Goal: Task Accomplishment & Management: Complete application form

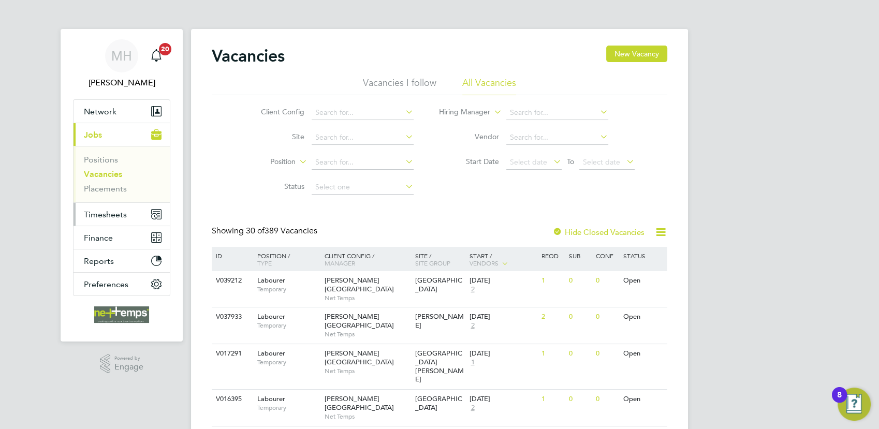
click at [101, 217] on span "Timesheets" at bounding box center [105, 215] width 43 height 10
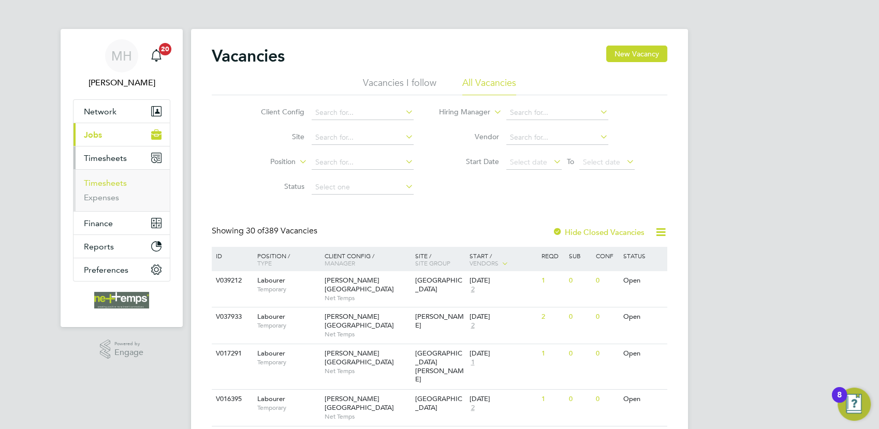
click at [114, 181] on link "Timesheets" at bounding box center [105, 183] width 43 height 10
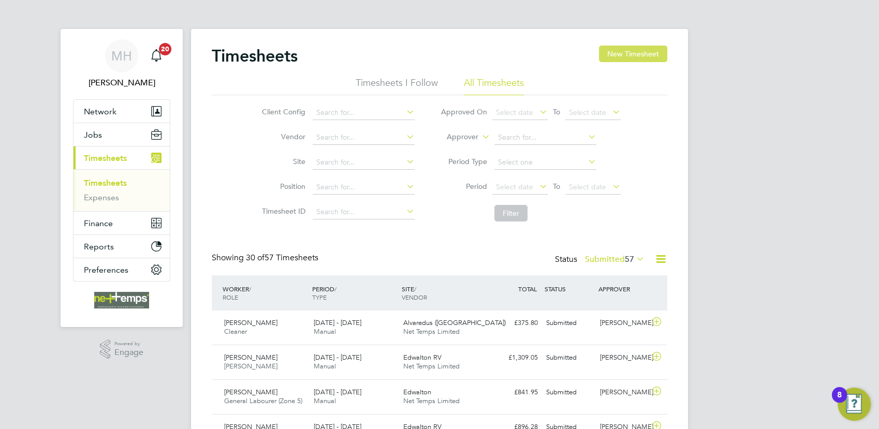
click at [642, 60] on button "New Timesheet" at bounding box center [633, 54] width 68 height 17
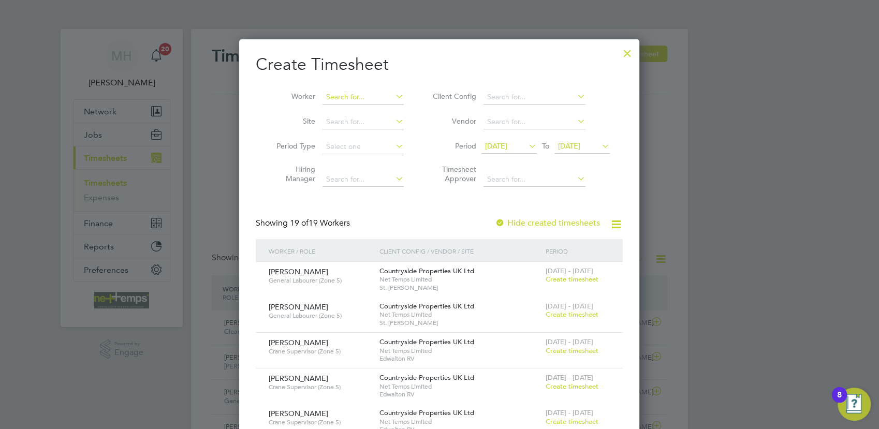
click at [353, 98] on input at bounding box center [363, 97] width 81 height 14
click at [389, 107] on b "Hump" at bounding box center [399, 111] width 20 height 9
type input "[PERSON_NAME]"
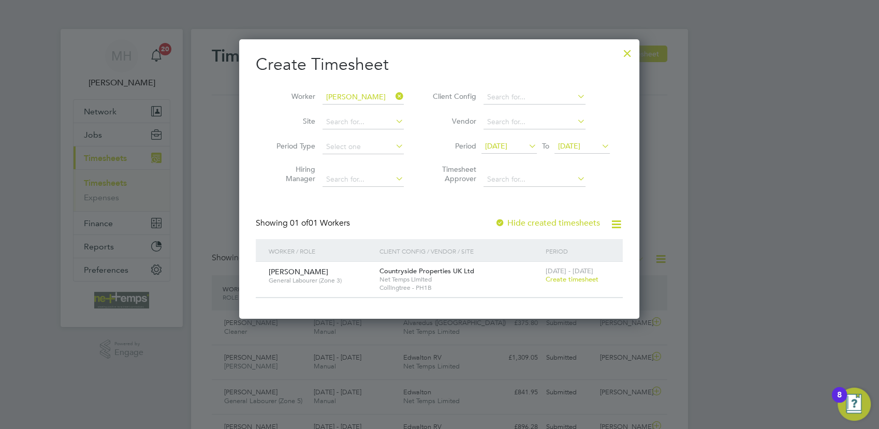
click at [572, 281] on span "Create timesheet" at bounding box center [572, 279] width 53 height 9
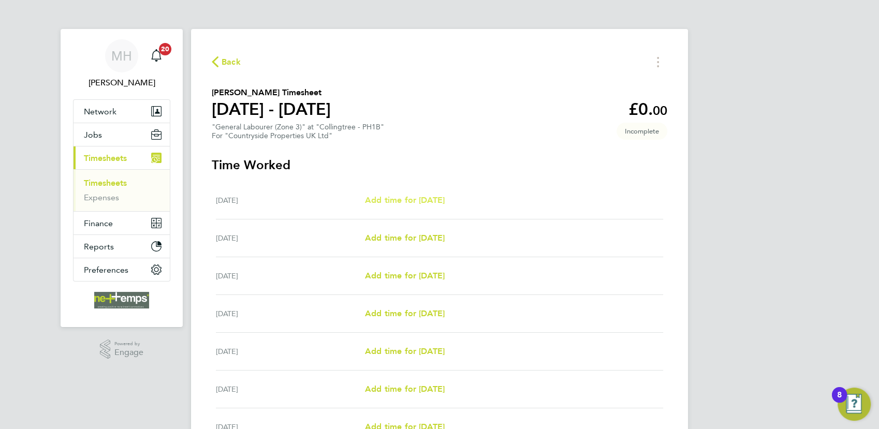
click at [408, 201] on span "Add time for [DATE]" at bounding box center [405, 200] width 80 height 10
select select "30"
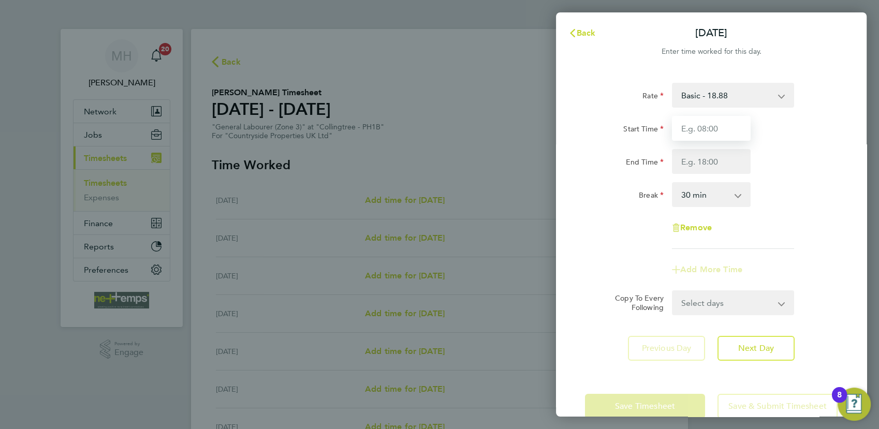
click at [723, 126] on input "Start Time" at bounding box center [711, 128] width 79 height 25
type input "07:30"
click at [719, 157] on input "End Time" at bounding box center [711, 161] width 79 height 25
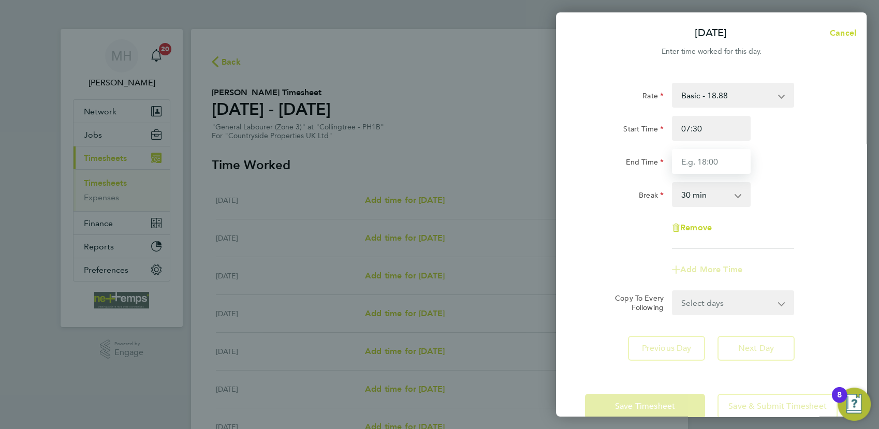
type input "16:30"
click at [799, 212] on div "Rate Basic - 18.88 Start Time 07:30 End Time 16:30 Break 0 min 15 min 30 min 45…" at bounding box center [711, 166] width 253 height 166
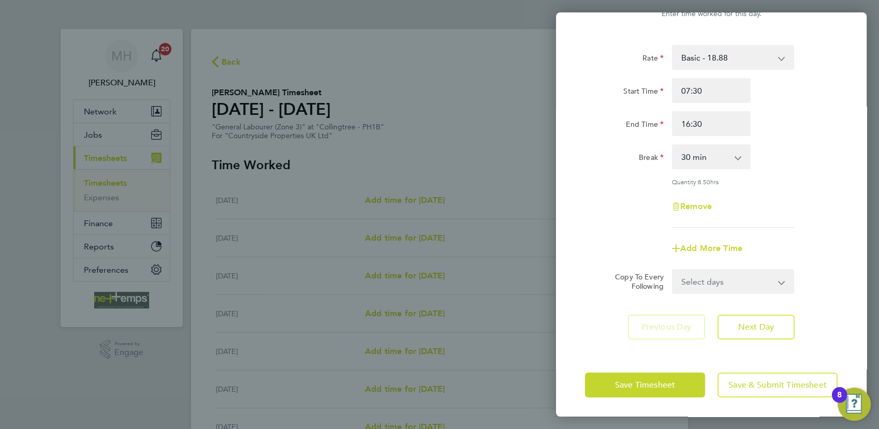
click at [769, 283] on select "Select days Day Weekday (Mon-Fri) Weekend (Sat-Sun) [DATE] [DATE] [DATE] [DATE]…" at bounding box center [727, 281] width 109 height 23
select select "WEEKDAY"
click at [673, 270] on select "Select days Day Weekday (Mon-Fri) Weekend (Sat-Sun) [DATE] [DATE] [DATE] [DATE]…" at bounding box center [727, 281] width 109 height 23
select select "[DATE]"
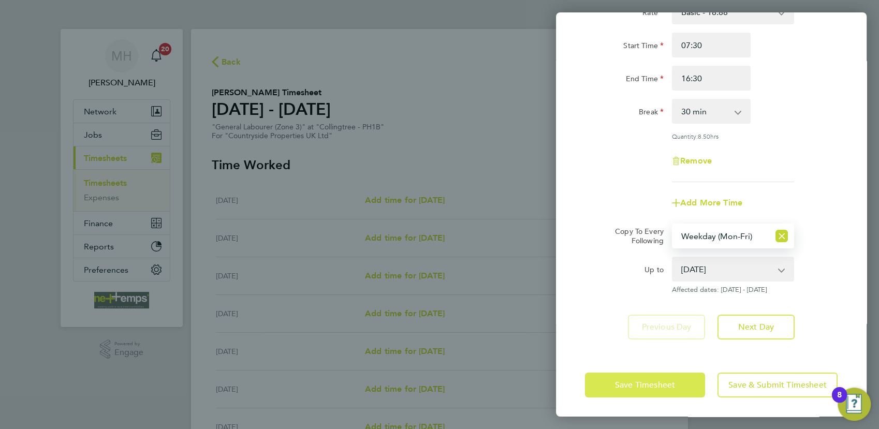
click at [649, 383] on span "Save Timesheet" at bounding box center [645, 385] width 60 height 10
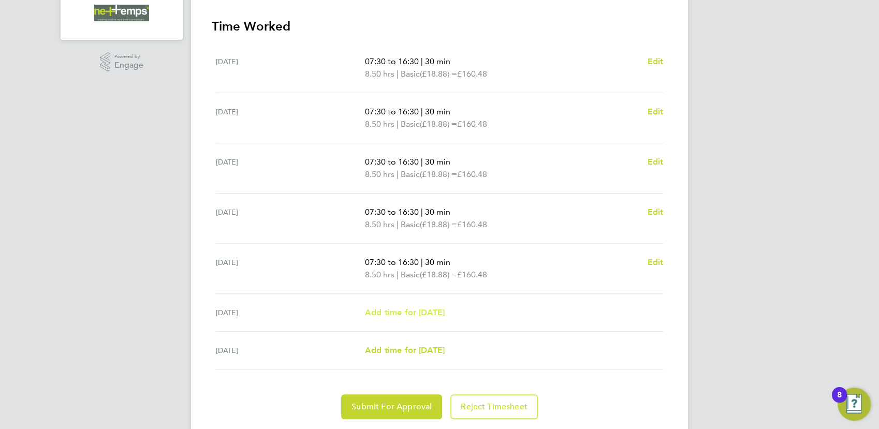
click at [445, 308] on span "Add time for [DATE]" at bounding box center [405, 313] width 80 height 10
select select "30"
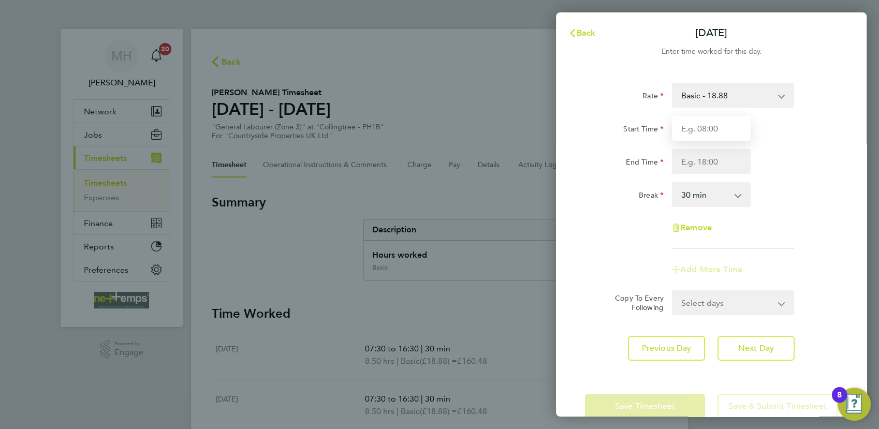
click at [702, 125] on input "Start Time" at bounding box center [711, 128] width 79 height 25
type input "08:00"
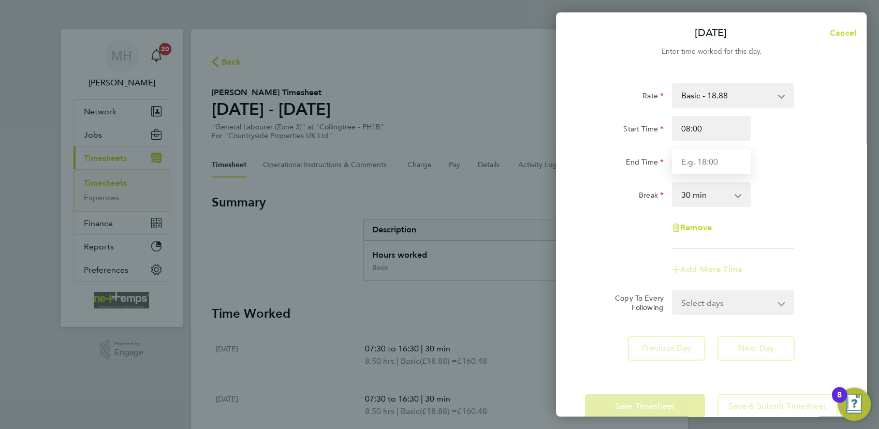
click at [715, 152] on input "End Time" at bounding box center [711, 161] width 79 height 25
type input "13:00"
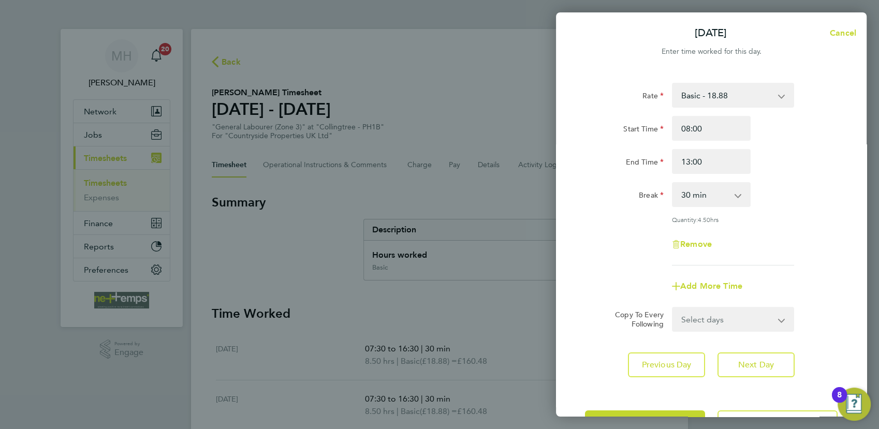
click at [741, 192] on app-icon-cross-button at bounding box center [743, 194] width 12 height 23
click at [735, 206] on select "0 min 15 min 30 min 45 min 60 min 75 min 90 min" at bounding box center [705, 194] width 64 height 23
select select "0"
click at [673, 183] on select "0 min 15 min 30 min 45 min 60 min 75 min 90 min" at bounding box center [705, 194] width 64 height 23
click at [788, 232] on div "Remove" at bounding box center [711, 244] width 261 height 25
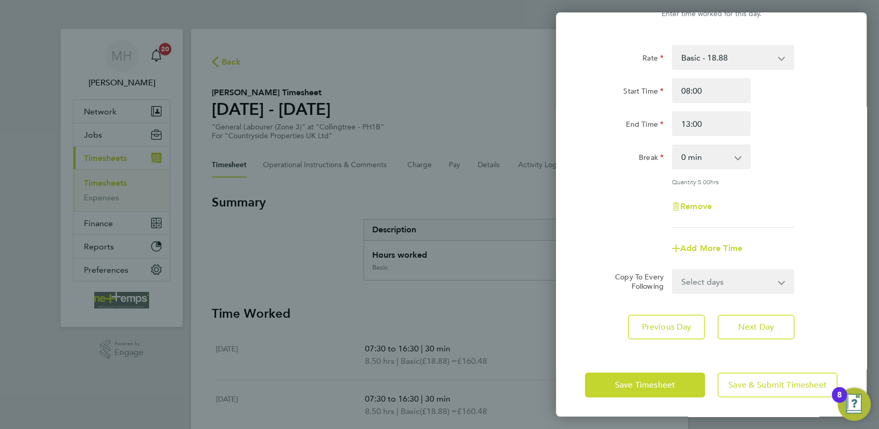
click at [762, 284] on select "Select days [DATE]" at bounding box center [727, 281] width 109 height 23
drag, startPoint x: 843, startPoint y: 218, endPoint x: 836, endPoint y: 223, distance: 8.3
click at [843, 218] on div "Rate Basic - 18.88 Start Time 08:00 End Time 13:00 Break 0 min 15 min 30 min 45…" at bounding box center [711, 192] width 311 height 319
click at [671, 382] on span "Save Timesheet" at bounding box center [645, 385] width 60 height 10
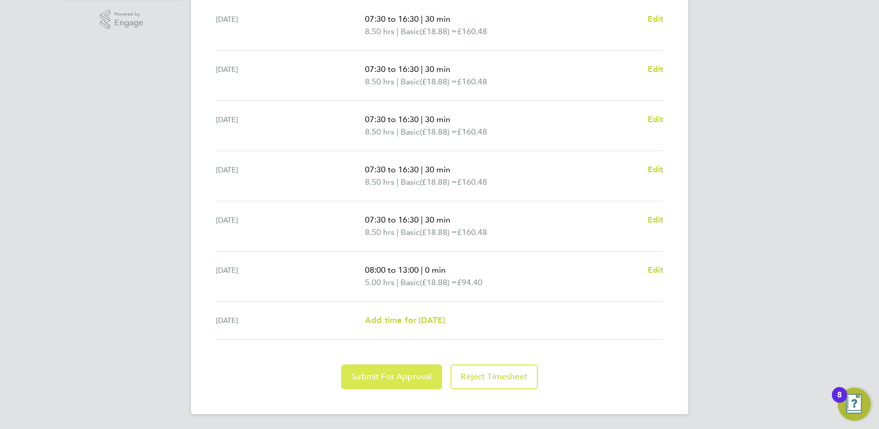
click at [375, 381] on button "Submit For Approval" at bounding box center [391, 376] width 101 height 25
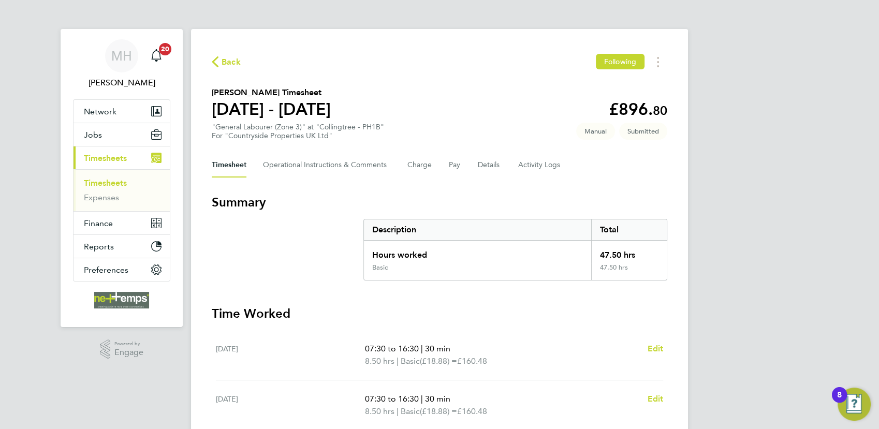
click at [107, 183] on link "Timesheets" at bounding box center [105, 183] width 43 height 10
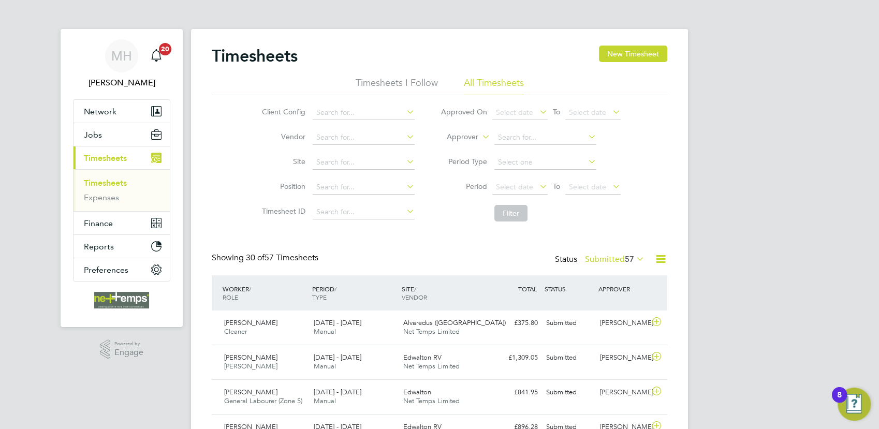
scroll to position [26, 90]
